Goal: Task Accomplishment & Management: Manage account settings

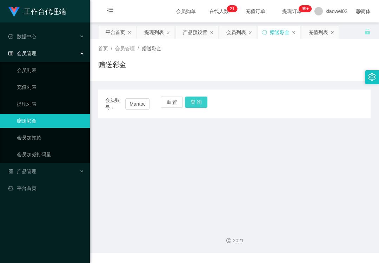
scroll to position [0, 12]
type input "Mantodak77"
click at [194, 102] on button "查 询" at bounding box center [196, 101] width 22 height 11
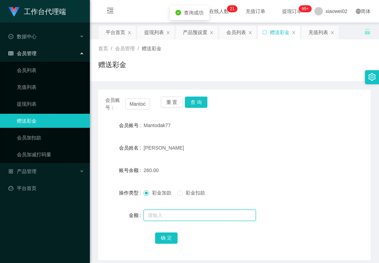
click at [164, 210] on input "text" at bounding box center [199, 214] width 112 height 11
type input "240"
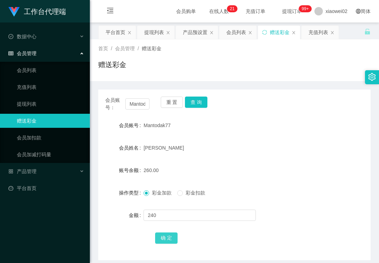
click at [166, 241] on button "确 定" at bounding box center [166, 237] width 22 height 11
click at [173, 104] on button "重 置" at bounding box center [172, 101] width 22 height 11
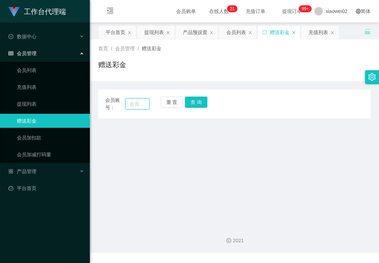
click at [138, 105] on input "text" at bounding box center [137, 103] width 24 height 11
paste input "172087829114"
type input "172087829114"
click at [199, 104] on button "查 询" at bounding box center [196, 101] width 22 height 11
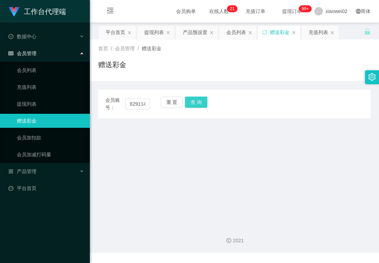
scroll to position [0, 0]
click at [192, 98] on button "查 询" at bounding box center [196, 101] width 22 height 11
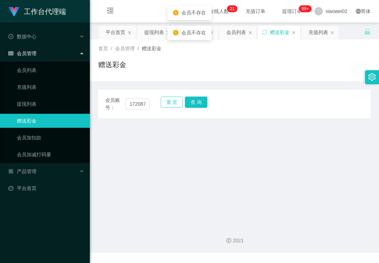
click at [164, 102] on button "重 置" at bounding box center [172, 101] width 22 height 11
drag, startPoint x: 142, startPoint y: 107, endPoint x: 152, endPoint y: 105, distance: 10.0
click at [142, 107] on input "text" at bounding box center [137, 103] width 24 height 11
paste input "172087829114"
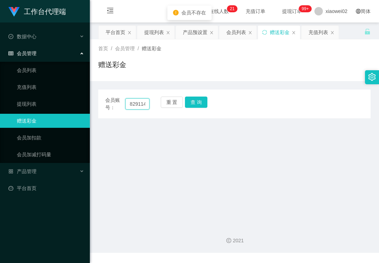
type input "172087829114"
click at [169, 101] on button "重 置" at bounding box center [172, 101] width 22 height 11
click at [146, 107] on input "text" at bounding box center [137, 103] width 24 height 11
paste input "Bellabell0309"
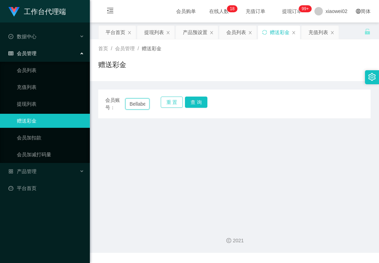
scroll to position [0, 13]
type input "Bellabell0309"
click at [190, 100] on button "查 询" at bounding box center [196, 101] width 22 height 11
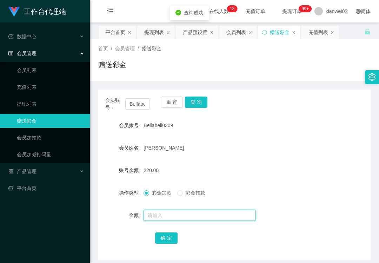
click at [174, 215] on input "text" at bounding box center [199, 214] width 112 height 11
type input "280"
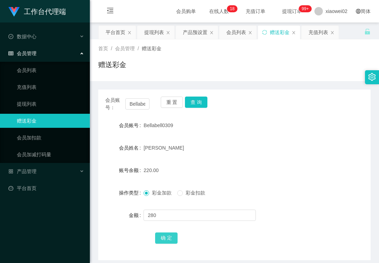
click at [168, 237] on button "确 定" at bounding box center [166, 237] width 22 height 11
drag, startPoint x: 93, startPoint y: 198, endPoint x: 95, endPoint y: 191, distance: 7.4
click at [93, 196] on main "关闭左侧 关闭右侧 关闭其它 刷新页面 平台首页 提现列表 产品预设置 会员列表 赠送彩金 充值列表 首页 / 会员管理 / 赠送彩金 / 赠送彩金 会员账号…" at bounding box center [234, 140] width 289 height 237
click at [34, 100] on link "提现列表" at bounding box center [50, 104] width 67 height 14
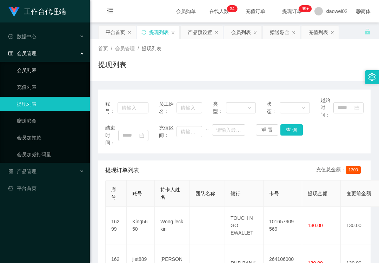
click at [42, 70] on link "会员列表" at bounding box center [50, 70] width 67 height 14
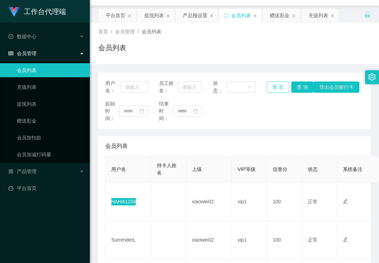
scroll to position [47, 0]
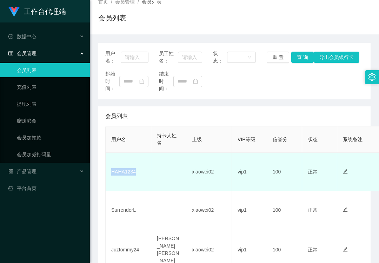
click at [125, 172] on td "HAHA1234" at bounding box center [129, 172] width 46 height 38
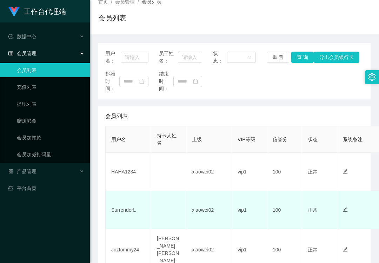
click at [124, 210] on td "SurrenderL" at bounding box center [129, 210] width 46 height 38
copy td "SurrenderL"
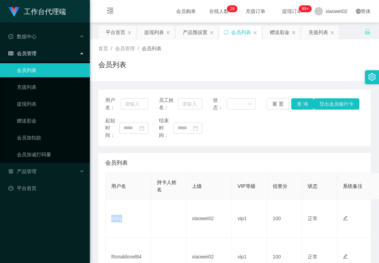
scroll to position [47, 0]
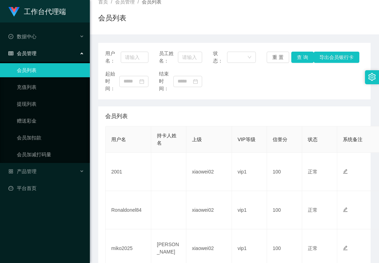
click at [285, 33] on div "首页 / 会员管理 / 会员列表 / 会员列表" at bounding box center [234, 14] width 289 height 42
click at [71, 166] on div "产品管理" at bounding box center [45, 171] width 90 height 14
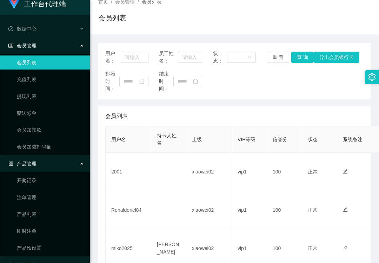
scroll to position [22, 0]
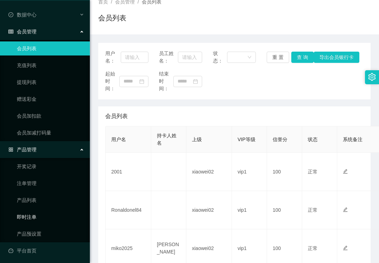
click at [48, 214] on link "即时注单" at bounding box center [50, 217] width 67 height 14
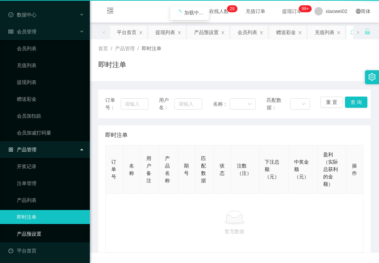
click at [46, 226] on div "工作台代理端 数据中心 会员管理 会员列表 充值列表 提现列表 赠送彩金 会员加扣款 会员加减打码量 产品管理 开奖记录 注单管理 产品列表 即时注单 产品预…" at bounding box center [45, 109] width 90 height 263
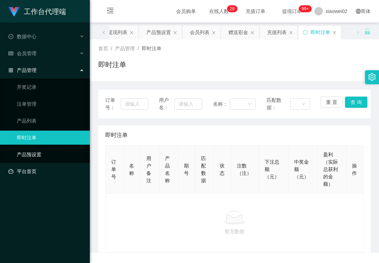
click at [54, 147] on link "产品预设置" at bounding box center [50, 154] width 67 height 14
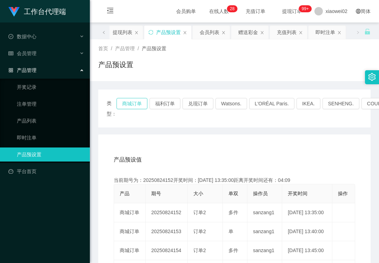
drag, startPoint x: 122, startPoint y: 104, endPoint x: 126, endPoint y: 104, distance: 3.9
click at [122, 104] on button "商城订单" at bounding box center [131, 103] width 31 height 11
click at [305, 37] on div "充值列表" at bounding box center [288, 32] width 37 height 13
click at [55, 107] on link "注单管理" at bounding box center [50, 104] width 67 height 14
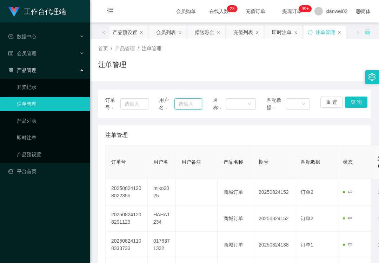
drag, startPoint x: 180, startPoint y: 103, endPoint x: 192, endPoint y: 104, distance: 12.3
click at [180, 103] on input "text" at bounding box center [187, 103] width 27 height 11
paste input "2001"
type input "2001"
click at [358, 100] on button "查 询" at bounding box center [356, 101] width 22 height 11
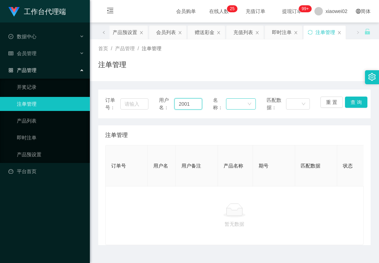
drag, startPoint x: 193, startPoint y: 102, endPoint x: 242, endPoint y: 102, distance: 49.5
click at [193, 102] on input "2001" at bounding box center [187, 103] width 27 height 11
click at [364, 103] on div "订单号： 用户名： 2001 名称： 匹配数据： 重 置 查 询" at bounding box center [234, 103] width 272 height 29
drag, startPoint x: 192, startPoint y: 101, endPoint x: 237, endPoint y: 105, distance: 46.1
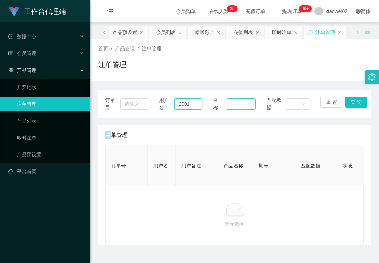
click at [192, 101] on input "2001" at bounding box center [187, 103] width 27 height 11
drag, startPoint x: 323, startPoint y: 102, endPoint x: 282, endPoint y: 100, distance: 41.4
click at [323, 102] on button "重 置" at bounding box center [331, 101] width 22 height 11
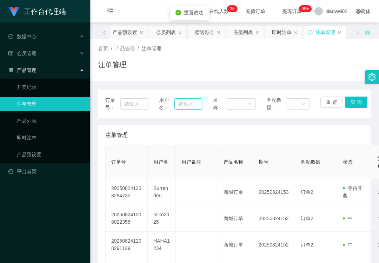
drag, startPoint x: 180, startPoint y: 100, endPoint x: 187, endPoint y: 100, distance: 7.0
click at [180, 100] on input "text" at bounding box center [187, 103] width 27 height 11
paste input "Bellabell0309"
type input "Bellabell0309"
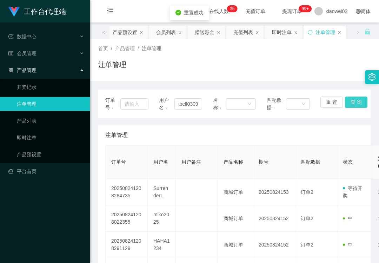
click at [351, 103] on button "查 询" at bounding box center [356, 101] width 22 height 11
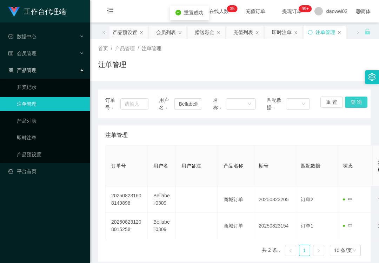
click at [348, 102] on button "查 询" at bounding box center [356, 101] width 22 height 11
drag, startPoint x: 330, startPoint y: 99, endPoint x: 323, endPoint y: 98, distance: 7.2
click at [330, 99] on button "重 置" at bounding box center [331, 101] width 22 height 11
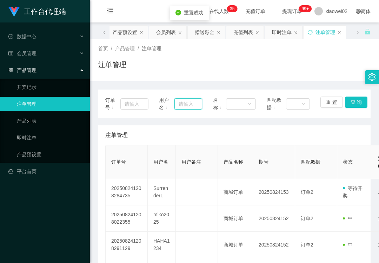
click at [177, 102] on input "text" at bounding box center [187, 103] width 27 height 11
paste input "Mantodak77"
type input "Mantodak77"
click at [353, 102] on button "查 询" at bounding box center [356, 101] width 22 height 11
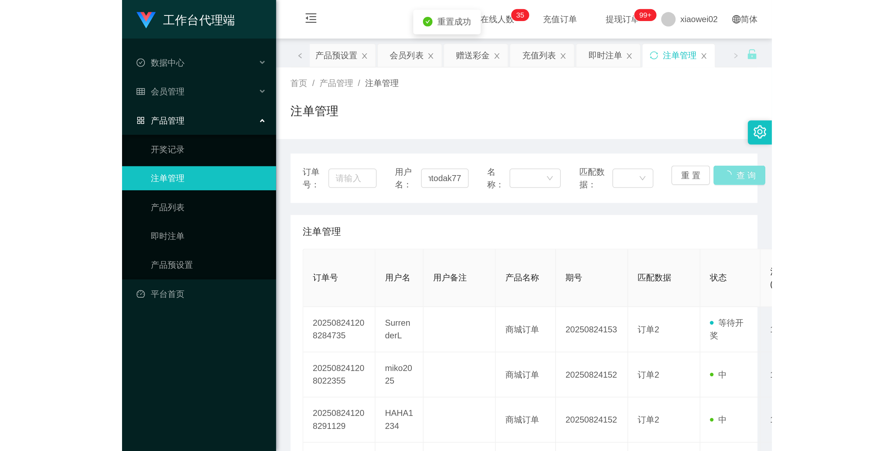
scroll to position [0, 0]
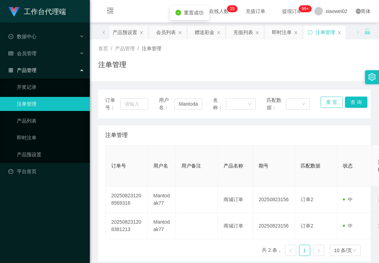
click at [330, 105] on button "重 置" at bounding box center [331, 101] width 22 height 11
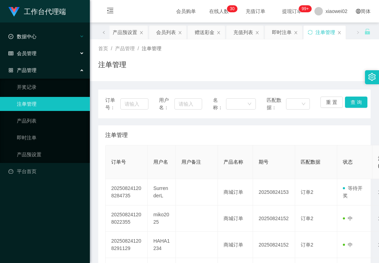
click at [55, 43] on div "数据中心" at bounding box center [45, 36] width 90 height 14
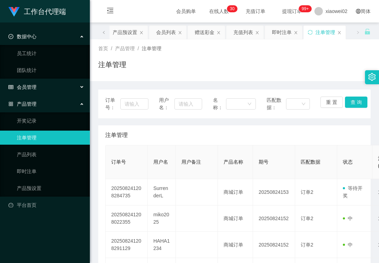
click at [38, 85] on div "会员管理" at bounding box center [45, 87] width 90 height 14
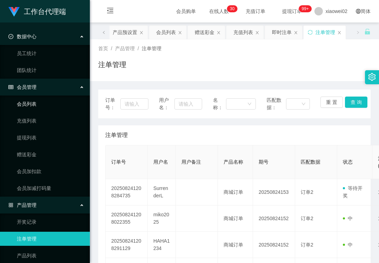
click at [38, 106] on link "会员列表" at bounding box center [50, 104] width 67 height 14
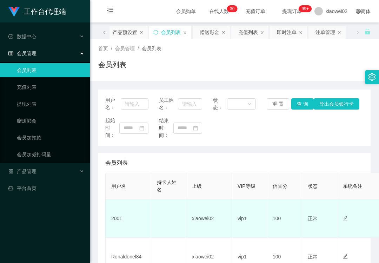
click at [121, 221] on td "2001" at bounding box center [129, 218] width 46 height 38
click at [118, 219] on td "2001" at bounding box center [129, 218] width 46 height 38
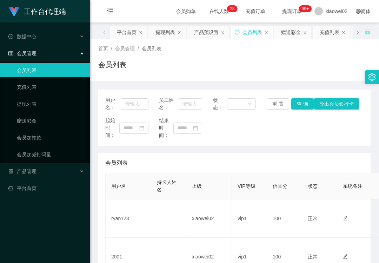
click at [212, 129] on div "起始时间： 结束时间：" at bounding box center [234, 128] width 258 height 22
click at [38, 106] on link "提现列表" at bounding box center [50, 104] width 67 height 14
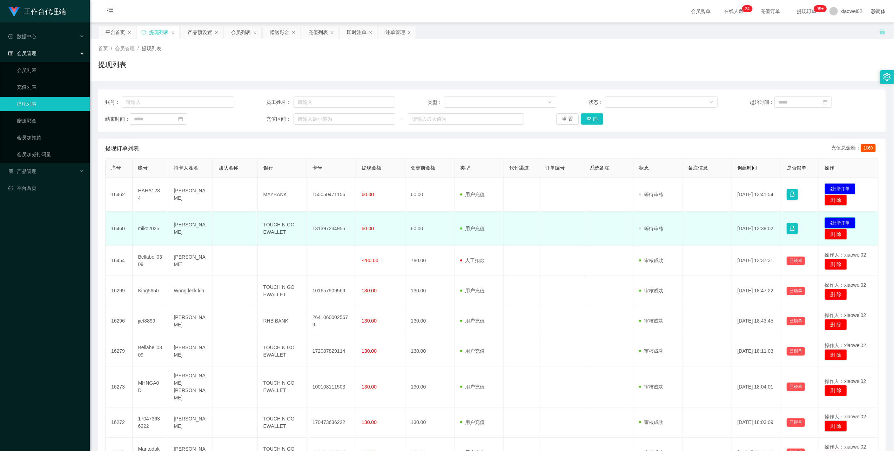
drag, startPoint x: 0, startPoint y: 0, endPoint x: 824, endPoint y: 224, distance: 854.1
click at [825, 224] on button "处理订单" at bounding box center [840, 222] width 31 height 11
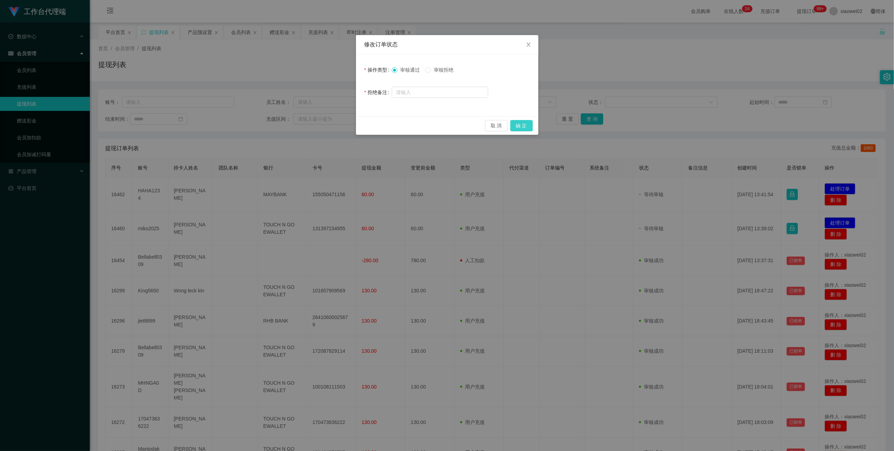
click at [511, 122] on button "确 定" at bounding box center [521, 125] width 22 height 11
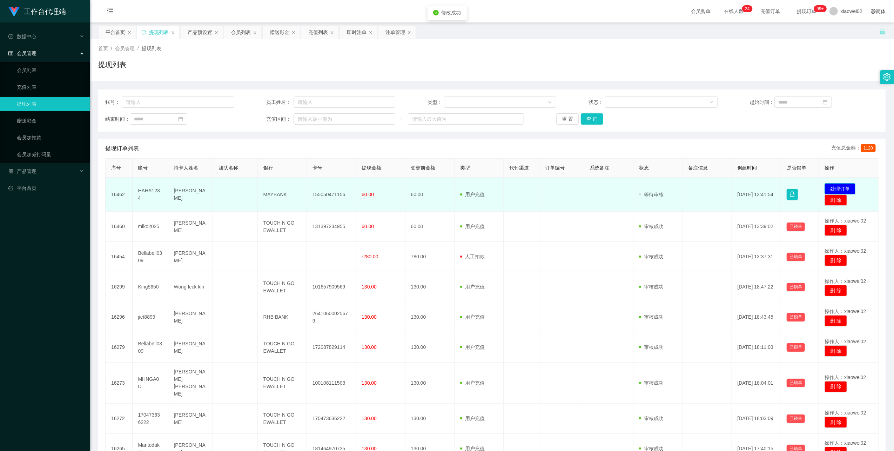
drag, startPoint x: 838, startPoint y: 191, endPoint x: 819, endPoint y: 185, distance: 20.4
click at [838, 191] on button "处理订单" at bounding box center [840, 188] width 31 height 11
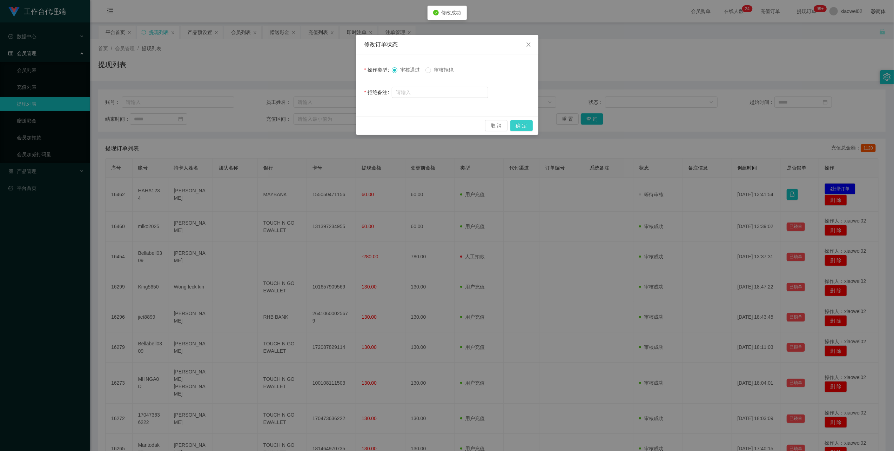
click at [522, 129] on button "确 定" at bounding box center [521, 125] width 22 height 11
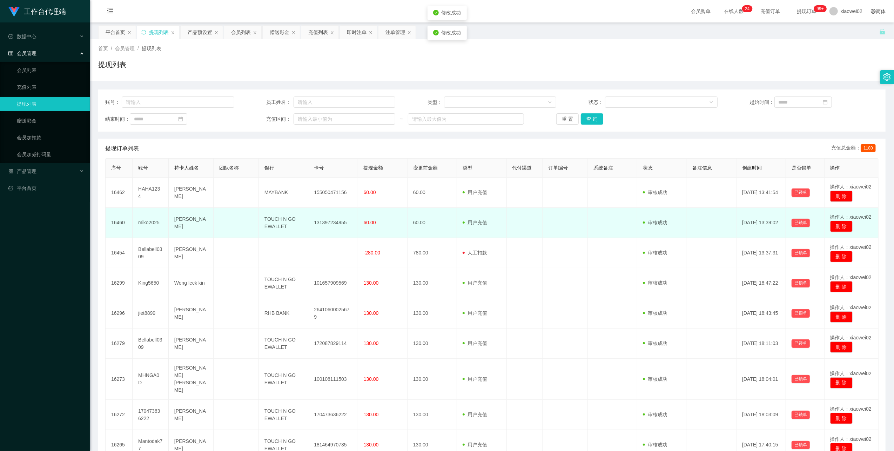
click at [327, 222] on td "131397234955" at bounding box center [332, 223] width 49 height 30
copy td "131397234955"
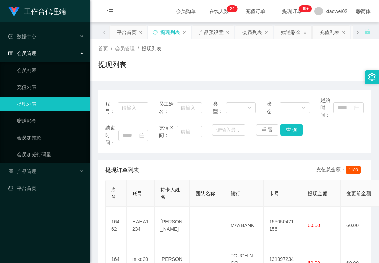
click at [215, 69] on div "提现列表" at bounding box center [234, 67] width 272 height 16
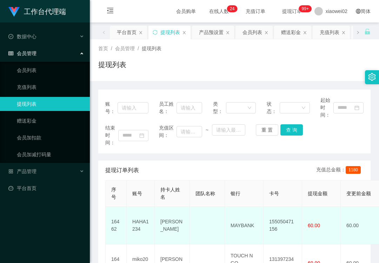
click at [278, 222] on td "155050471156" at bounding box center [282, 226] width 39 height 38
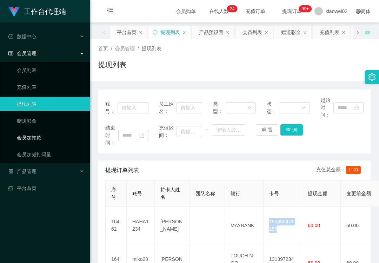
copy td "155050471156"
click at [223, 55] on div "首页 / 会员管理 / 提现列表 / 提现列表" at bounding box center [234, 60] width 272 height 31
click at [34, 173] on div "产品管理" at bounding box center [45, 171] width 90 height 14
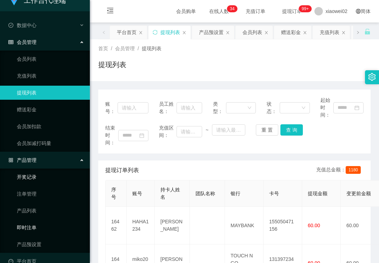
scroll to position [22, 0]
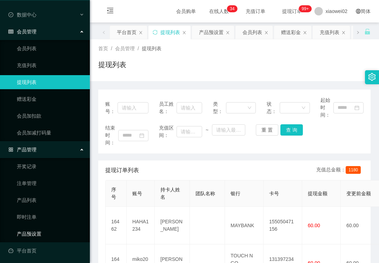
click at [33, 232] on link "产品预设置" at bounding box center [50, 234] width 67 height 14
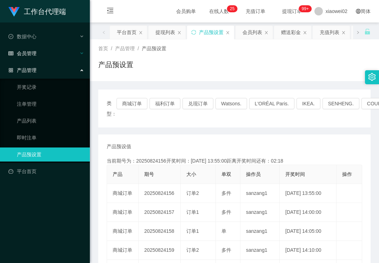
click at [41, 55] on div "会员管理" at bounding box center [45, 53] width 90 height 14
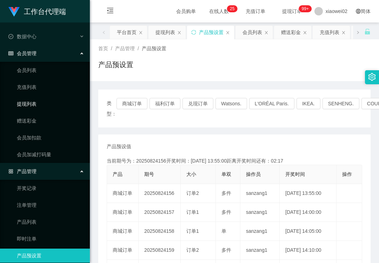
drag, startPoint x: 41, startPoint y: 96, endPoint x: 40, endPoint y: 57, distance: 38.9
click at [41, 95] on ul "会员列表 充值列表 提现列表 赠送彩金 会员加扣款 会员加减打码量" at bounding box center [45, 112] width 90 height 101
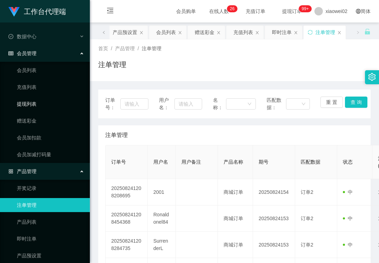
click at [34, 103] on link "提现列表" at bounding box center [50, 104] width 67 height 14
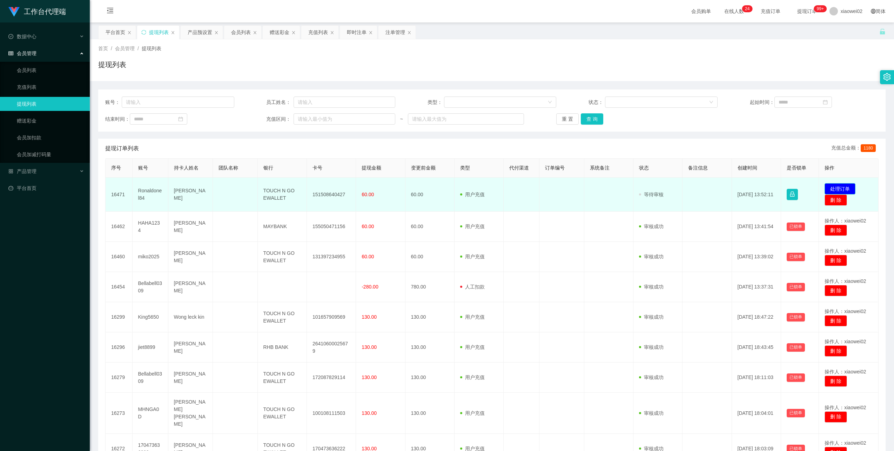
click at [838, 183] on button "处理订单" at bounding box center [840, 188] width 31 height 11
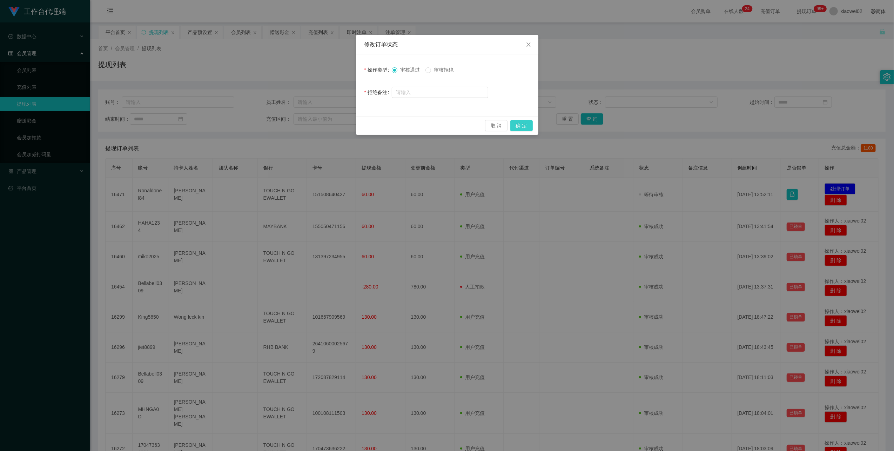
click at [524, 121] on button "确 定" at bounding box center [521, 125] width 22 height 11
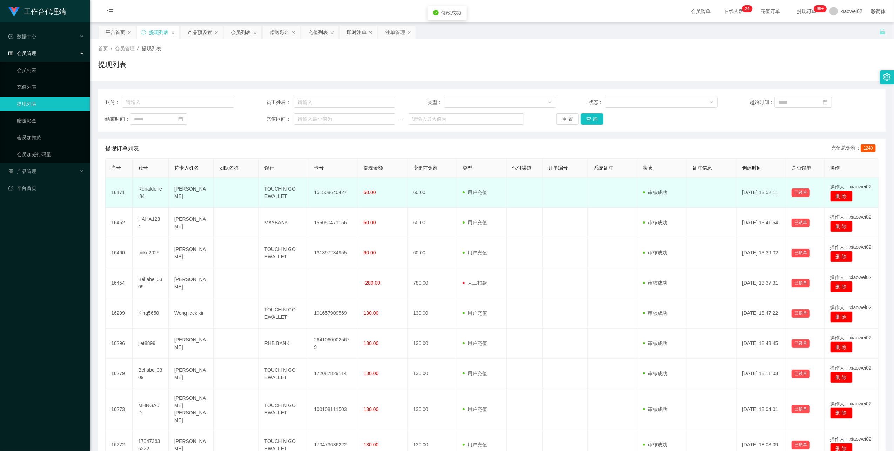
click at [330, 193] on td "151508640427" at bounding box center [332, 192] width 49 height 30
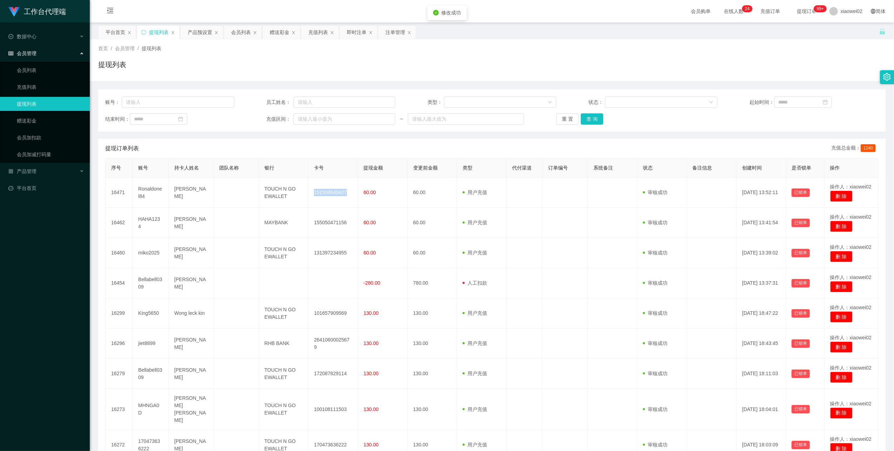
copy td "151508640427"
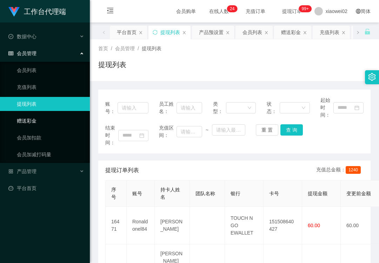
click at [48, 119] on link "赠送彩金" at bounding box center [50, 121] width 67 height 14
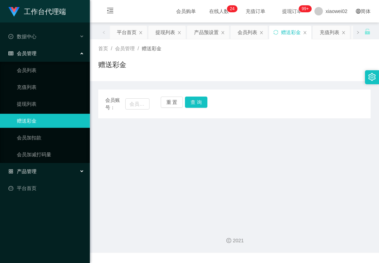
click at [49, 169] on div "产品管理" at bounding box center [45, 171] width 90 height 14
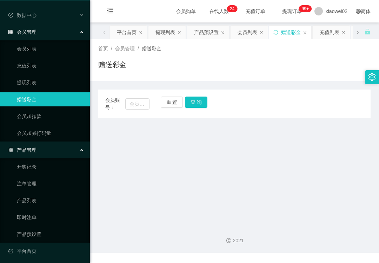
scroll to position [22, 0]
drag, startPoint x: 35, startPoint y: 187, endPoint x: 52, endPoint y: 170, distance: 23.8
click at [35, 187] on link "注单管理" at bounding box center [50, 183] width 67 height 14
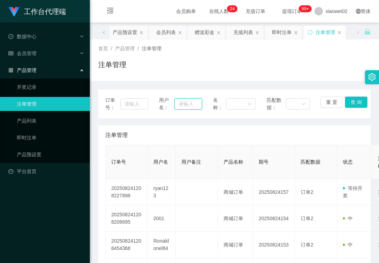
click at [184, 105] on input "text" at bounding box center [187, 103] width 27 height 11
paste input "ryan123"
type input "ryan123"
click at [348, 103] on button "查 询" at bounding box center [356, 101] width 22 height 11
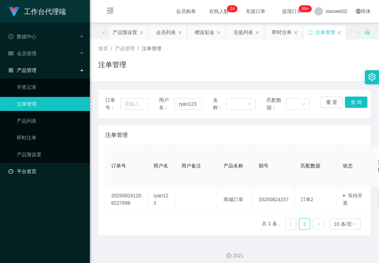
click at [53, 171] on link "平台首页" at bounding box center [46, 171] width 76 height 14
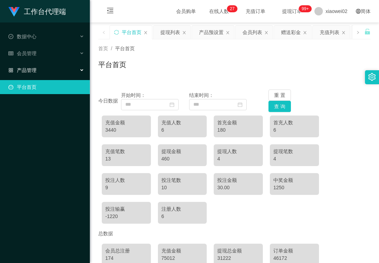
click at [41, 67] on div "产品管理" at bounding box center [45, 70] width 90 height 14
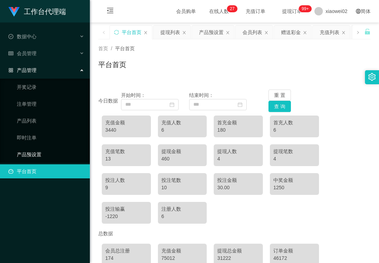
click at [36, 155] on link "产品预设置" at bounding box center [50, 154] width 67 height 14
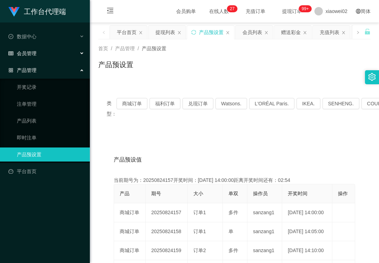
drag, startPoint x: 42, startPoint y: 52, endPoint x: 48, endPoint y: 58, distance: 7.4
click at [42, 52] on div "会员管理" at bounding box center [45, 53] width 90 height 14
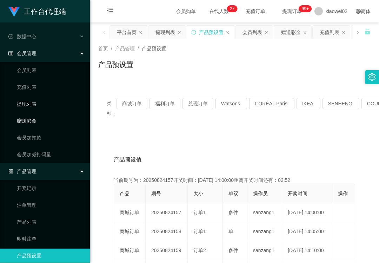
click at [36, 118] on link "赠送彩金" at bounding box center [50, 121] width 67 height 14
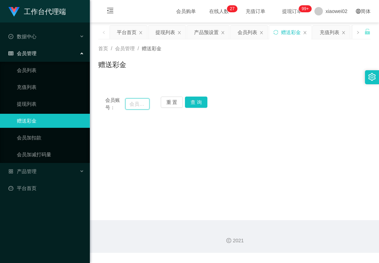
click at [135, 101] on input "text" at bounding box center [137, 103] width 24 height 11
paste input "ryan123"
type input "ryan123"
click at [210, 103] on div "会员账号： ryan123 重 置 查 询" at bounding box center [234, 103] width 272 height 15
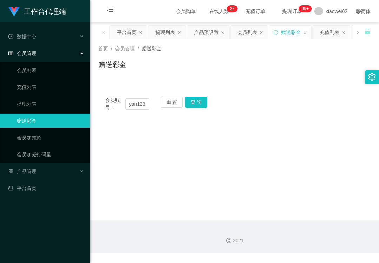
scroll to position [0, 0]
click at [198, 104] on button "查 询" at bounding box center [196, 101] width 22 height 11
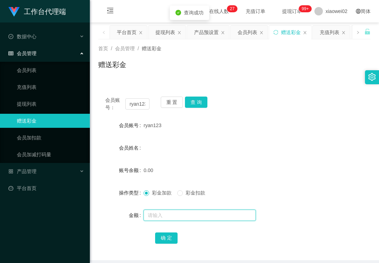
click at [163, 212] on input "text" at bounding box center [199, 214] width 112 height 11
type input "60"
click at [166, 240] on button "确 定" at bounding box center [166, 237] width 22 height 11
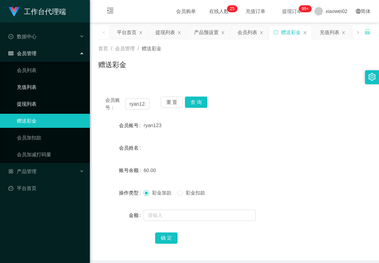
click at [48, 101] on link "提现列表" at bounding box center [50, 104] width 67 height 14
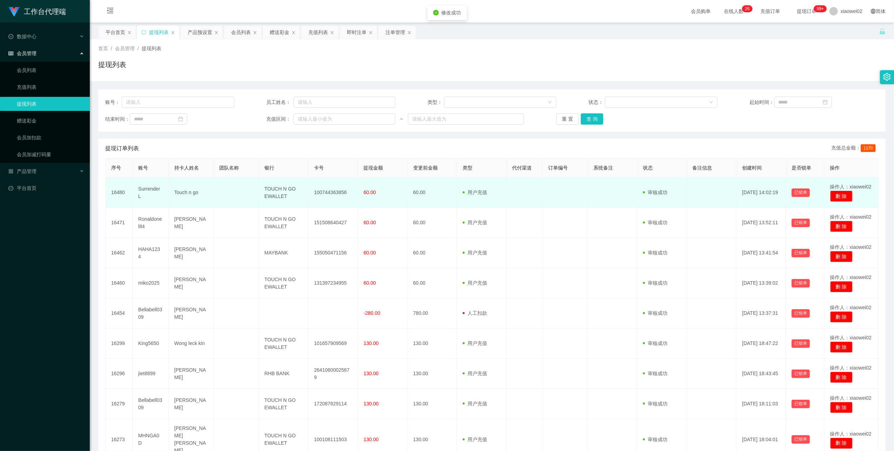
click at [331, 193] on td "100744363856" at bounding box center [332, 192] width 49 height 30
click at [332, 193] on td "100744363856" at bounding box center [332, 192] width 49 height 30
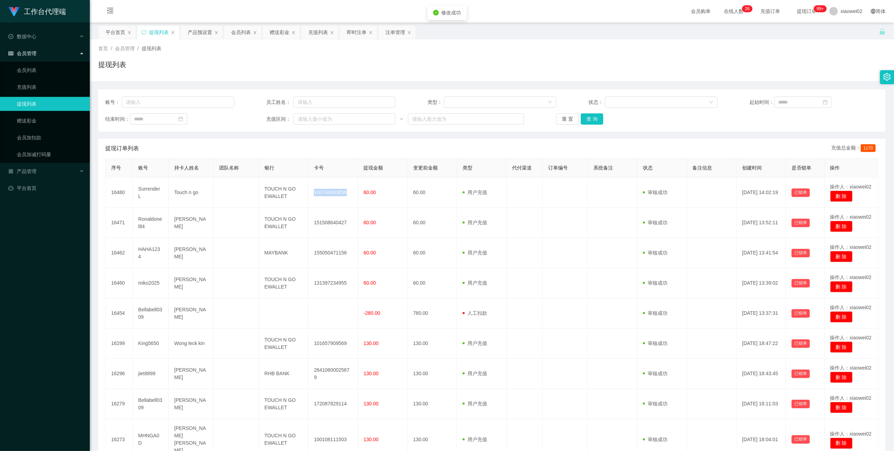
copy td "100744363856"
click at [36, 68] on link "会员列表" at bounding box center [50, 70] width 67 height 14
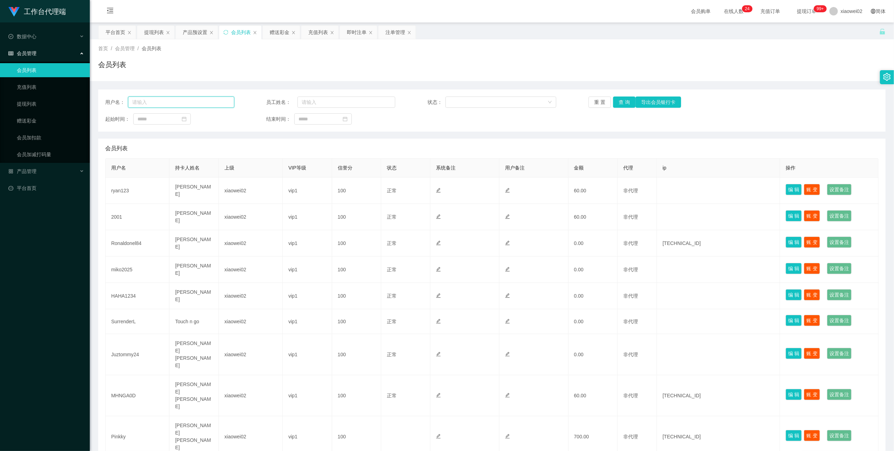
click at [187, 98] on input "text" at bounding box center [181, 101] width 106 height 11
paste input "ryan123"
type input "ryan123"
click at [619, 104] on button "查 询" at bounding box center [624, 101] width 22 height 11
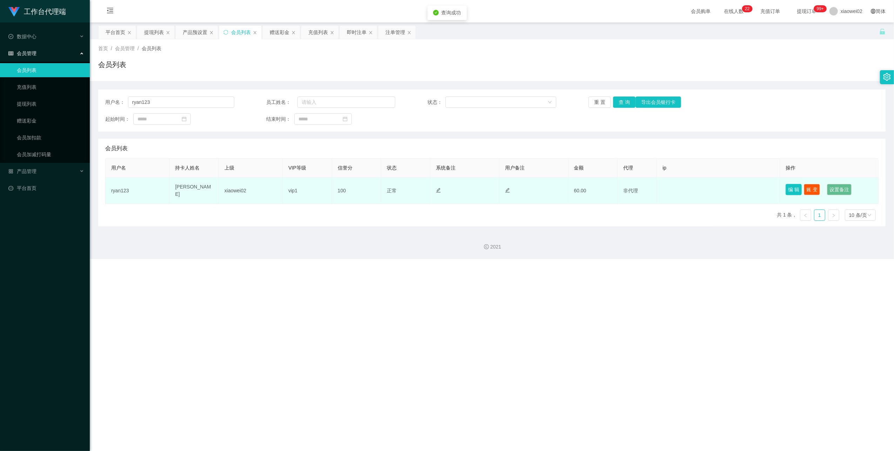
click at [791, 184] on button "编 辑" at bounding box center [794, 189] width 16 height 11
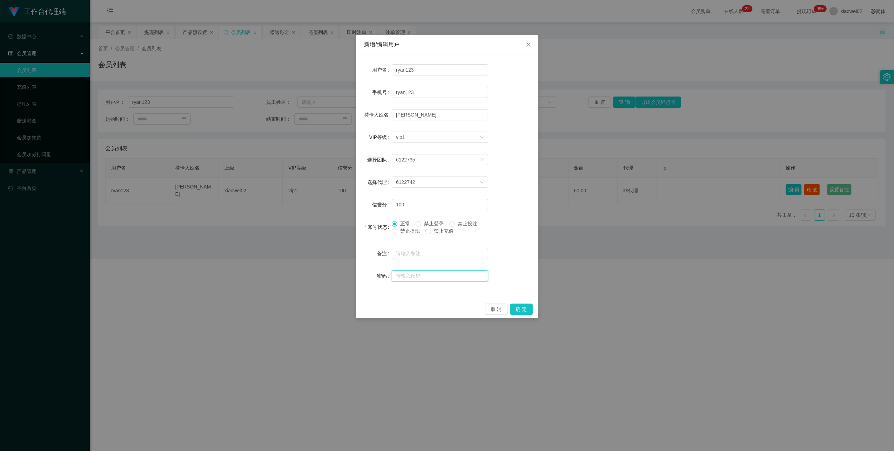
click at [426, 271] on input "text" at bounding box center [440, 275] width 96 height 11
type input "112233"
click at [520, 308] on button "确 定" at bounding box center [521, 308] width 22 height 11
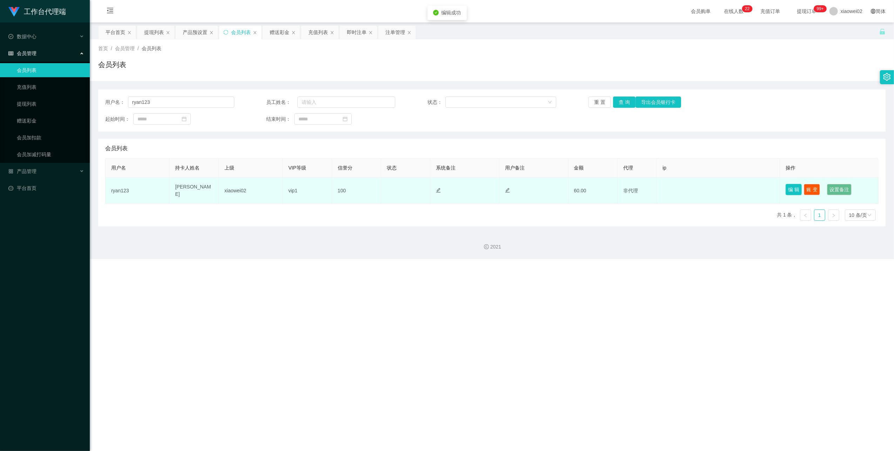
click at [790, 188] on button "编 辑" at bounding box center [794, 189] width 16 height 11
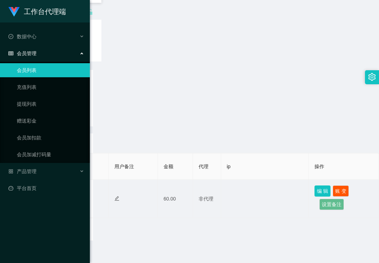
scroll to position [30, 0]
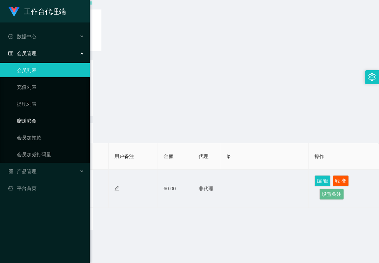
click at [49, 120] on link "赠送彩金" at bounding box center [50, 121] width 67 height 14
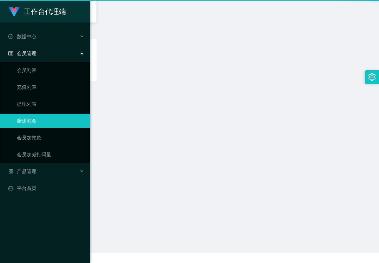
click at [50, 120] on link "赠送彩金" at bounding box center [50, 121] width 67 height 14
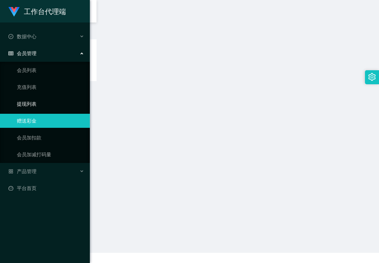
click at [54, 107] on link "提现列表" at bounding box center [50, 104] width 67 height 14
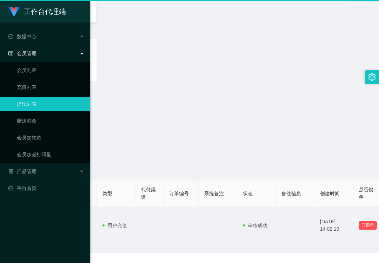
click at [54, 107] on link "提现列表" at bounding box center [50, 104] width 67 height 14
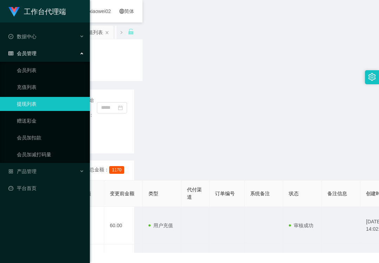
click at [54, 97] on link "提现列表" at bounding box center [50, 104] width 67 height 14
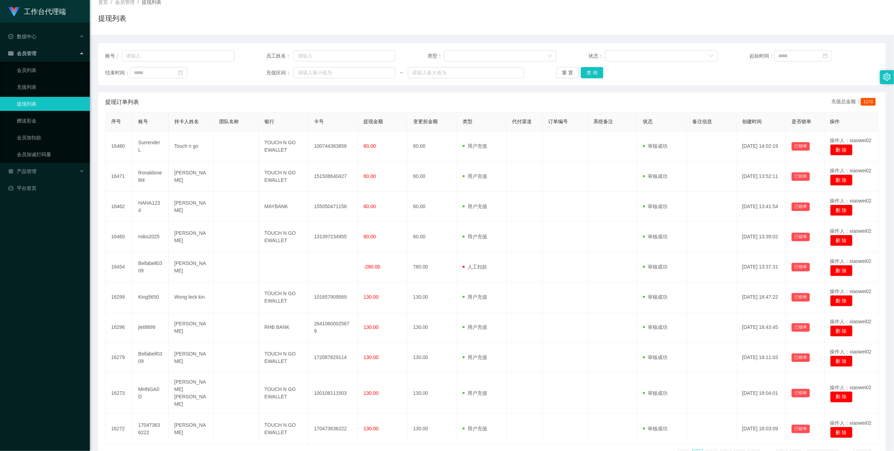
scroll to position [0, 0]
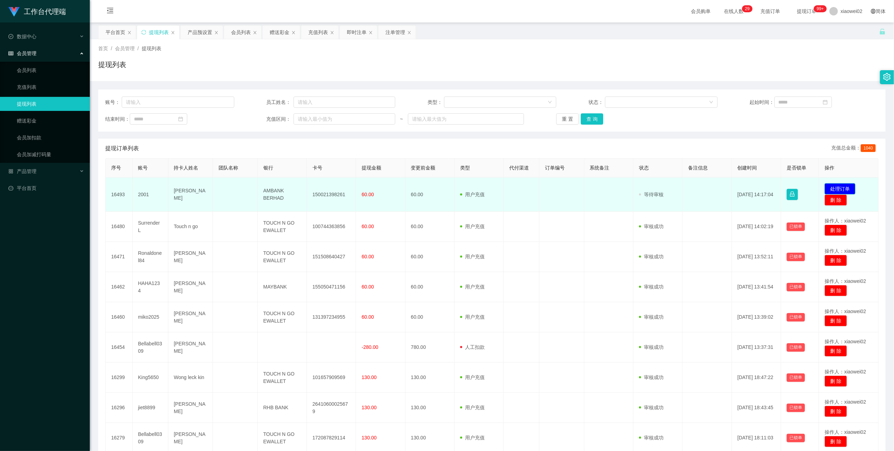
click at [829, 190] on button "处理订单" at bounding box center [840, 188] width 31 height 11
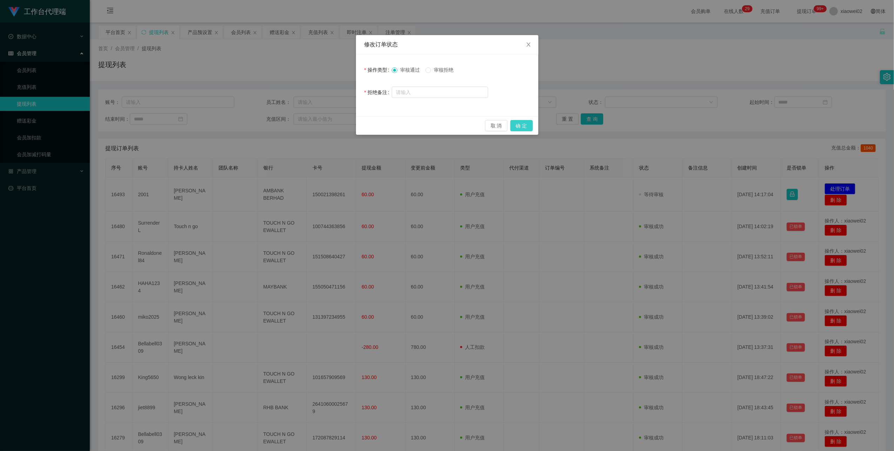
click at [521, 125] on button "确 定" at bounding box center [521, 125] width 22 height 11
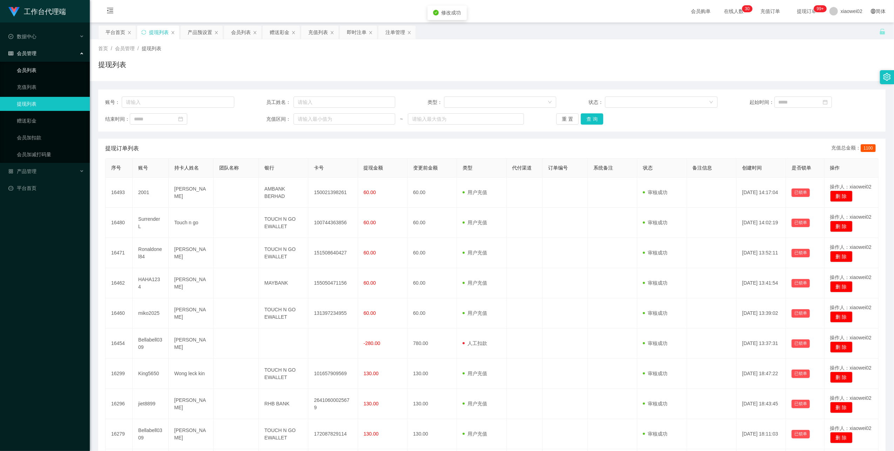
click at [48, 66] on link "会员列表" at bounding box center [50, 70] width 67 height 14
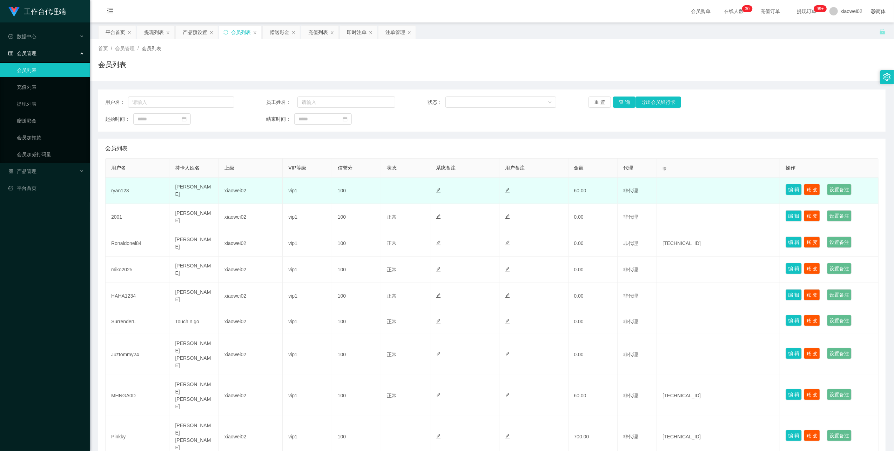
click at [122, 191] on td "ryan123" at bounding box center [138, 190] width 64 height 26
click at [786, 187] on button "编 辑" at bounding box center [794, 189] width 16 height 11
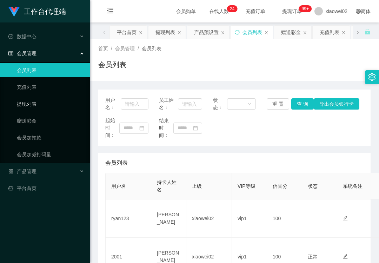
click at [41, 97] on link "提现列表" at bounding box center [50, 104] width 67 height 14
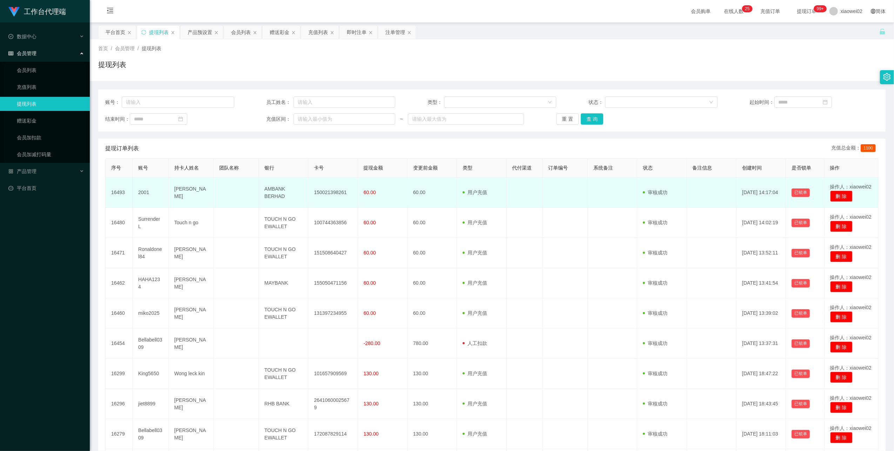
click at [332, 190] on td "150021398261" at bounding box center [332, 192] width 49 height 30
copy td "150021398261"
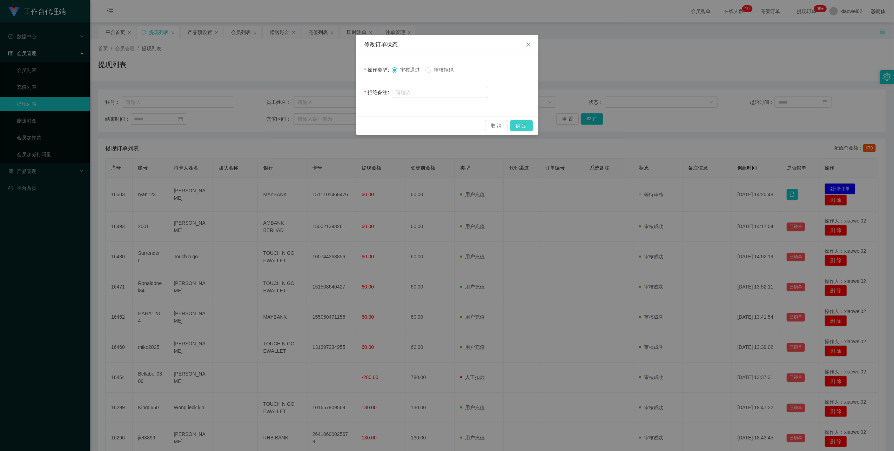
click at [525, 126] on button "确 定" at bounding box center [521, 125] width 22 height 11
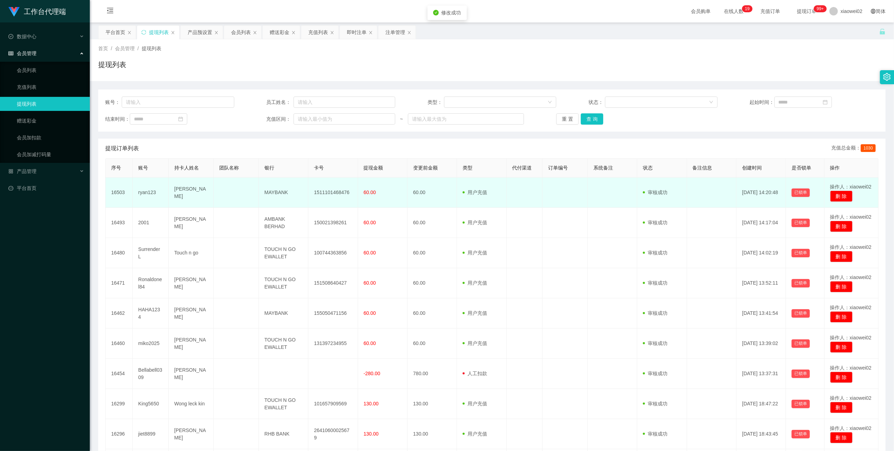
click at [331, 193] on td "1511101468476" at bounding box center [332, 192] width 49 height 30
click at [332, 191] on td "1511101468476" at bounding box center [332, 192] width 49 height 30
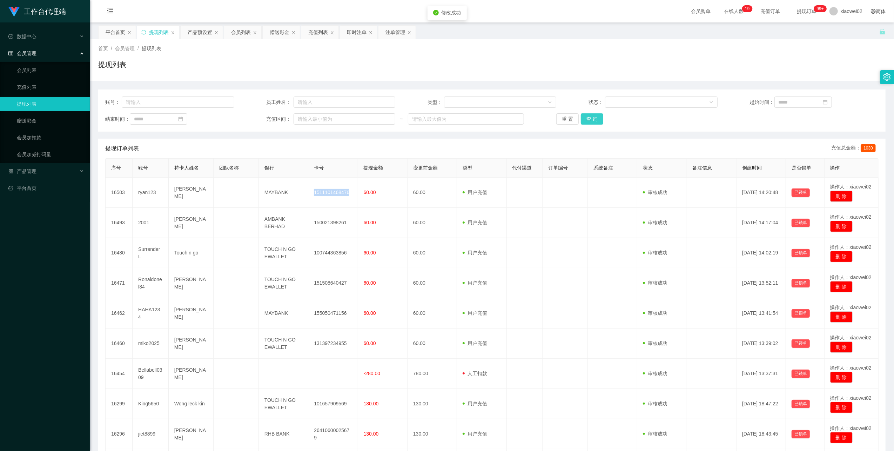
copy td "1511101468476"
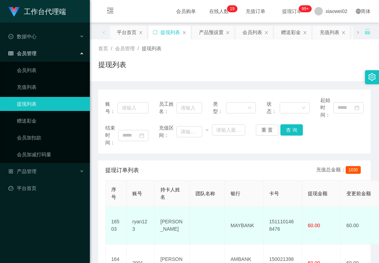
click at [242, 220] on td "MAYBANK" at bounding box center [244, 226] width 39 height 38
click at [242, 222] on td "MAYBANK" at bounding box center [244, 226] width 39 height 38
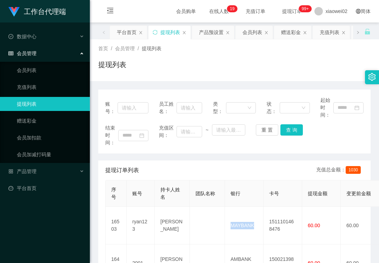
copy td "MAYBANK"
